Goal: Transaction & Acquisition: Download file/media

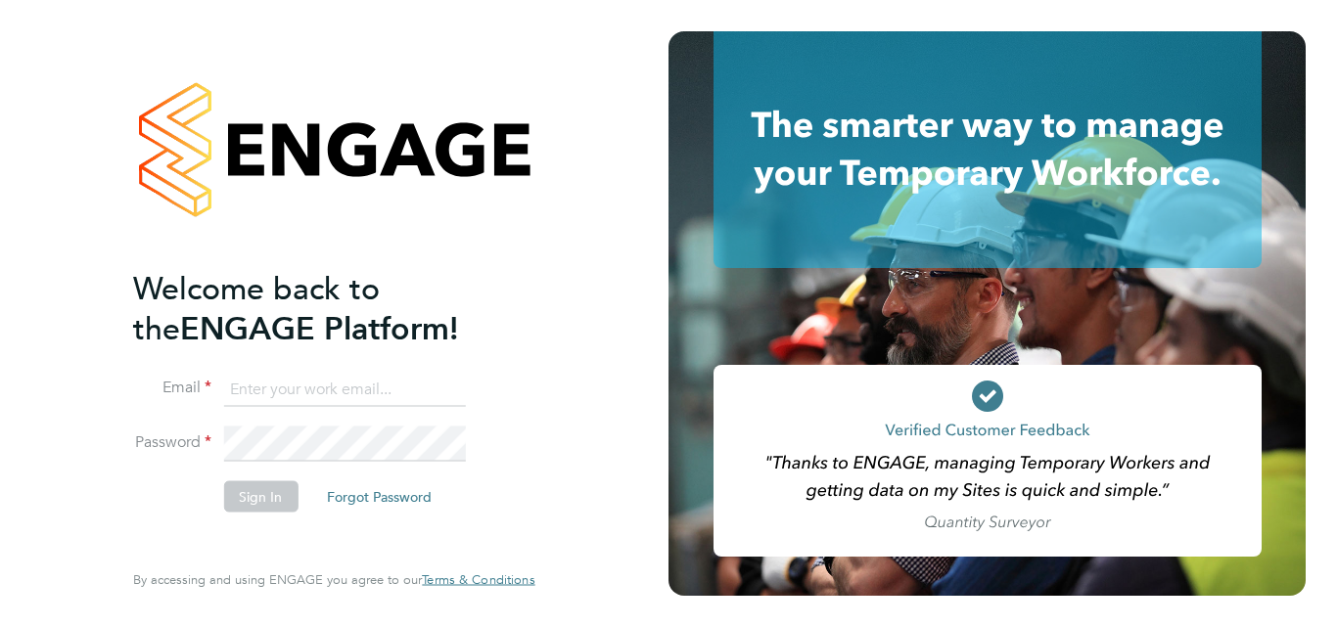
click at [244, 383] on input at bounding box center [344, 389] width 242 height 35
type input "[EMAIL_ADDRESS][DOMAIN_NAME]"
click at [247, 486] on button "Sign In" at bounding box center [260, 497] width 74 height 31
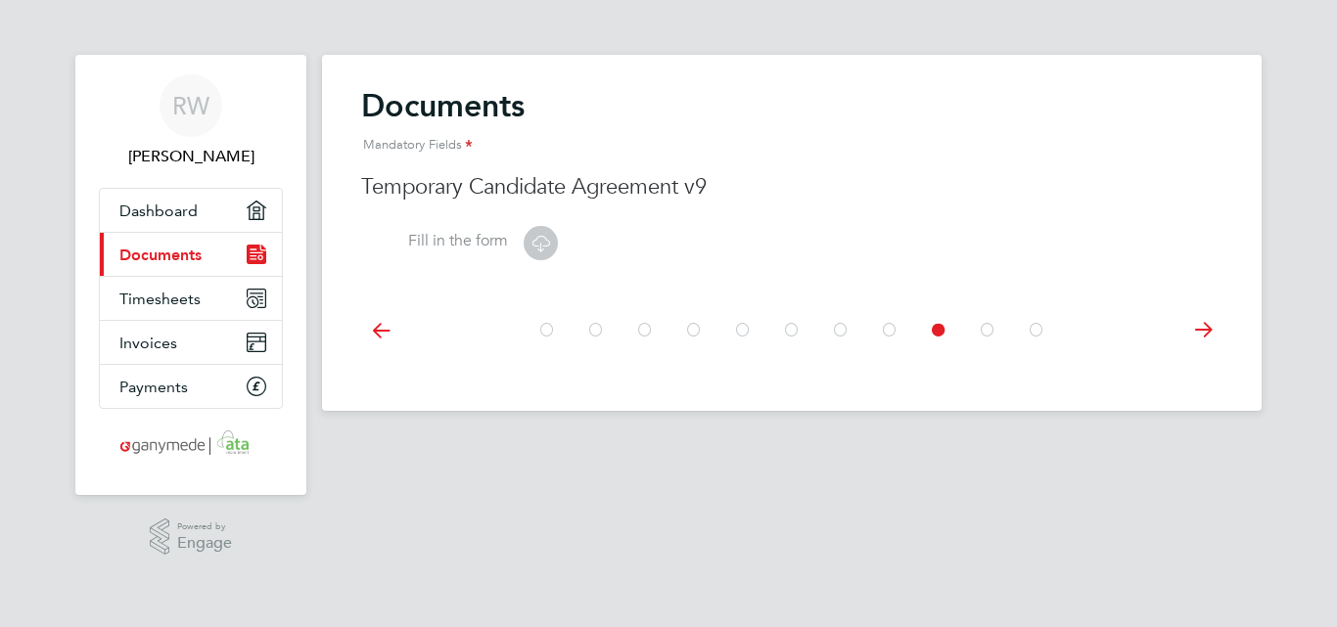
click at [539, 243] on icon at bounding box center [541, 243] width 24 height 24
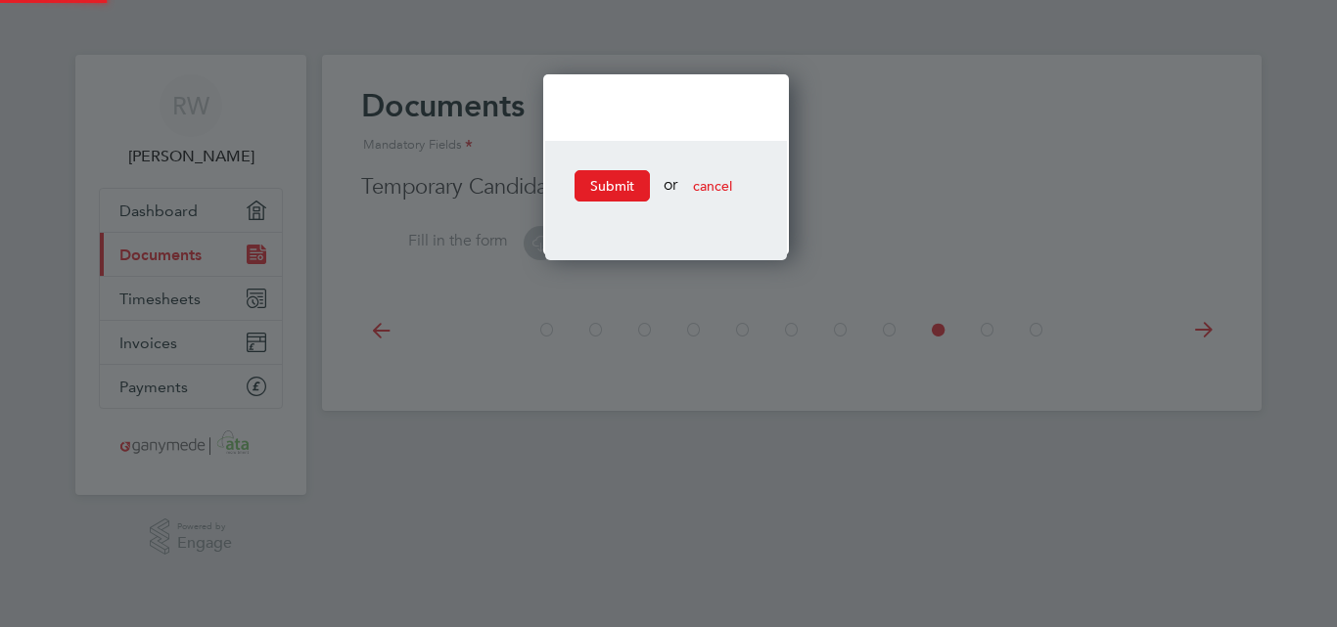
scroll to position [182, 252]
click at [539, 243] on div at bounding box center [668, 313] width 1337 height 627
click at [715, 509] on div at bounding box center [668, 313] width 1337 height 627
click at [724, 181] on span "cancel" at bounding box center [712, 186] width 39 height 18
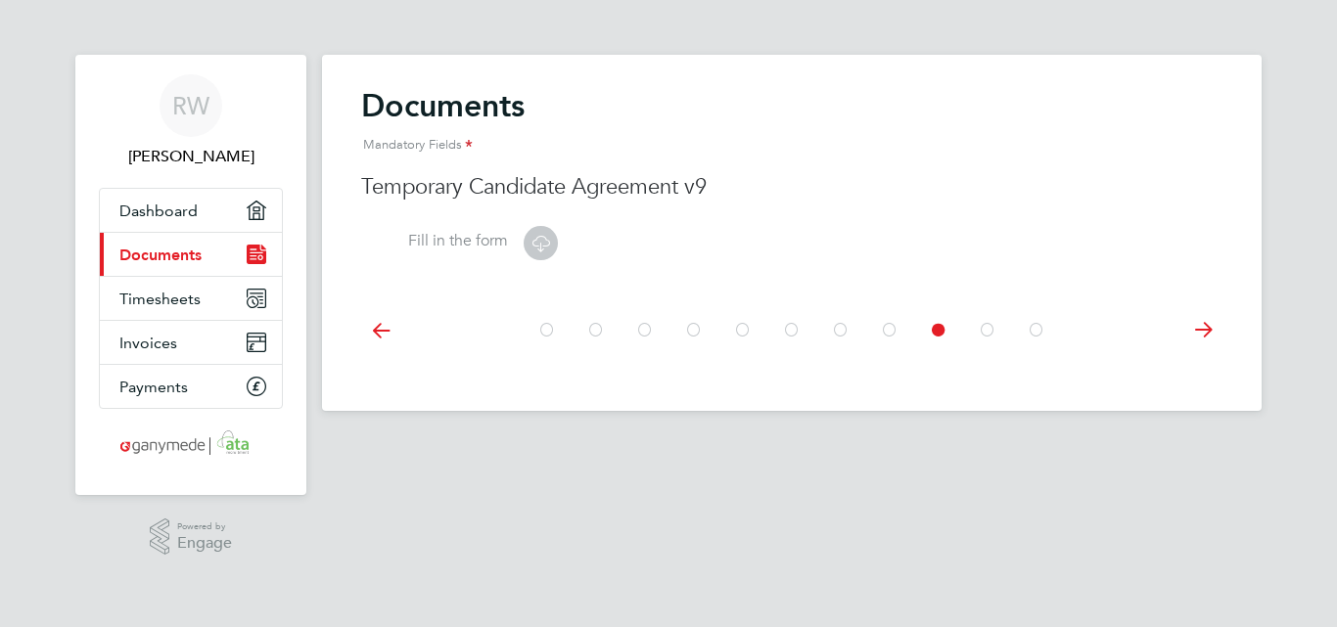
click at [530, 242] on icon at bounding box center [541, 243] width 24 height 24
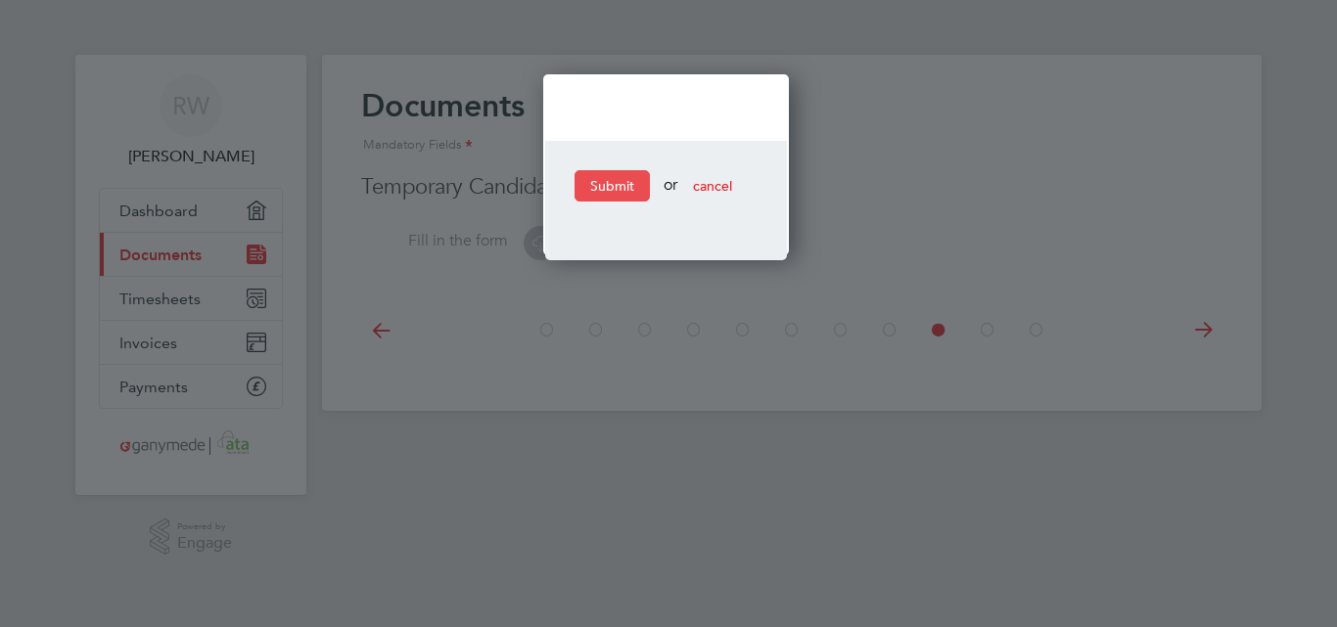
click at [604, 176] on button "Submit" at bounding box center [612, 185] width 75 height 31
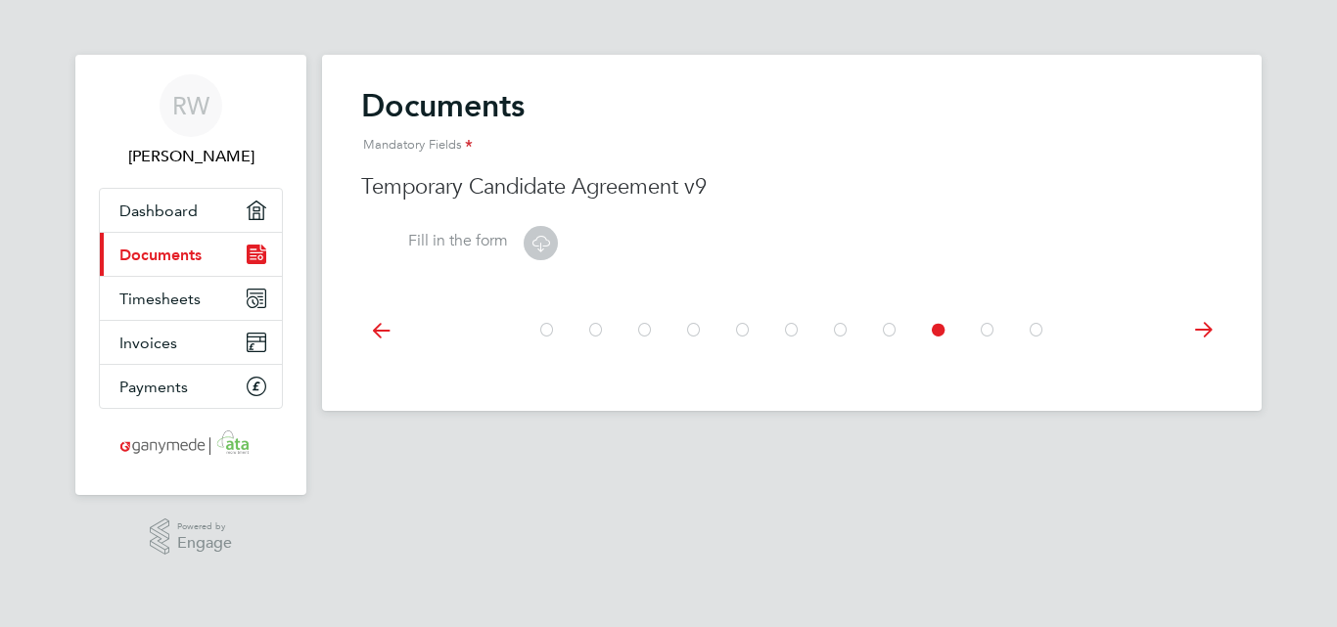
click at [540, 240] on icon at bounding box center [541, 243] width 24 height 24
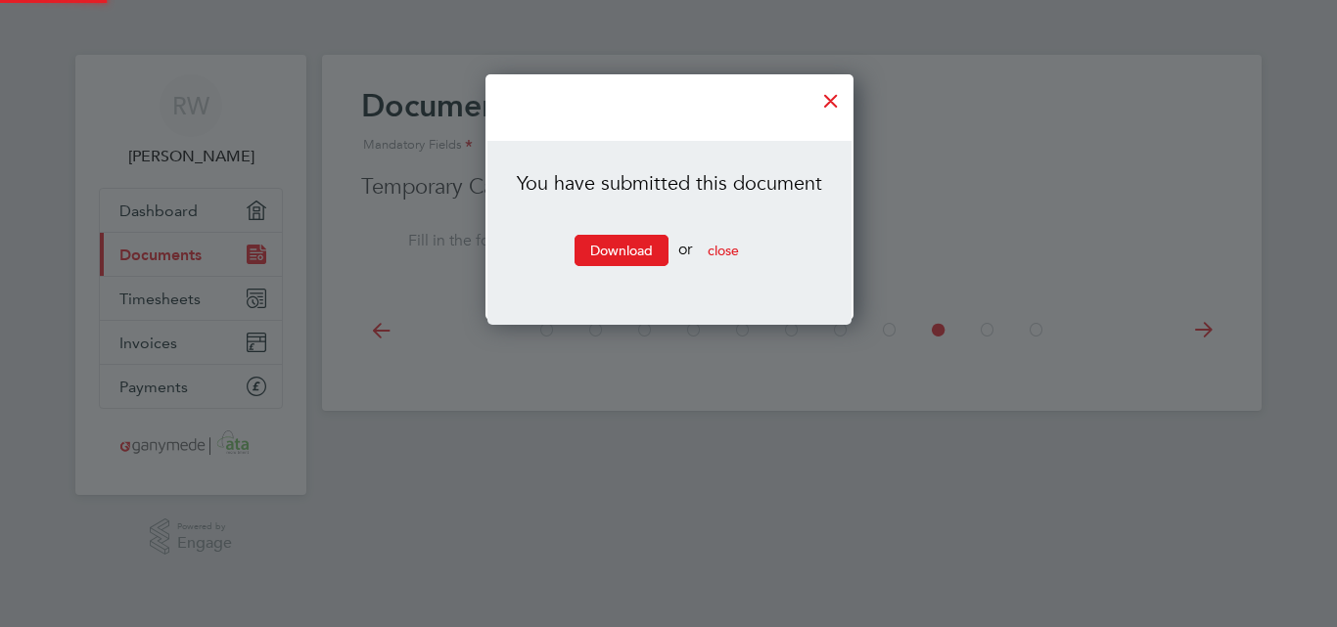
scroll to position [247, 367]
click at [602, 244] on link "Download" at bounding box center [622, 250] width 94 height 31
click at [826, 100] on div at bounding box center [830, 95] width 35 height 35
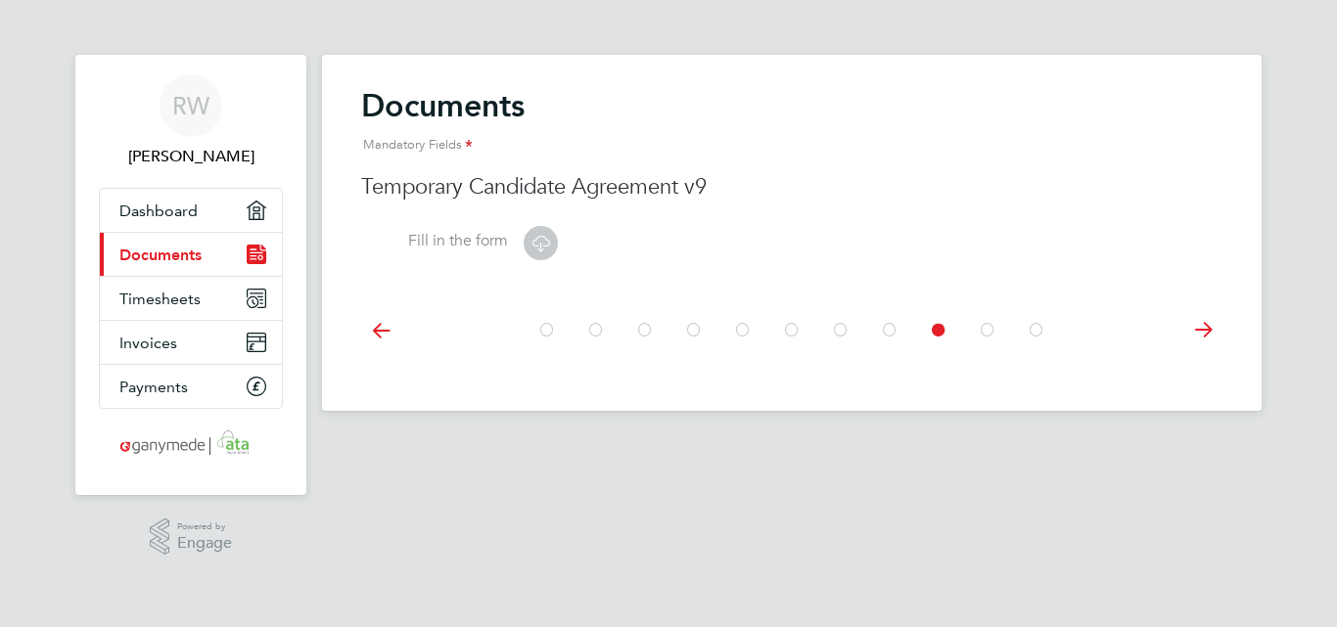
click at [826, 100] on h2 "Documents Mandatory Fields" at bounding box center [791, 125] width 861 height 79
